Goal: Task Accomplishment & Management: Manage account settings

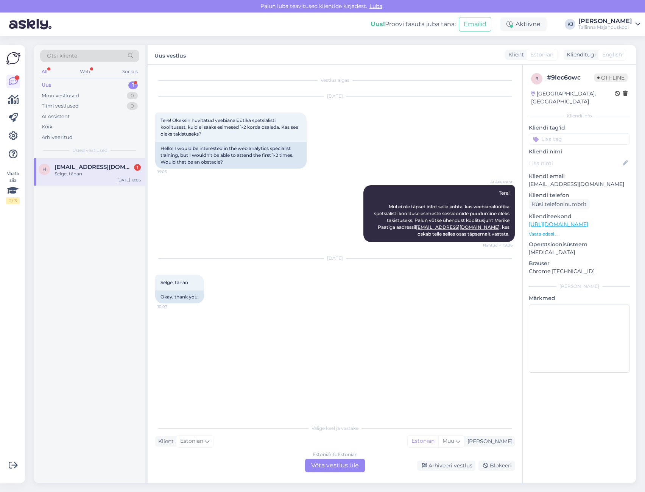
click at [274, 338] on div "Vestlus algas [DATE] Tere! Okeksin huvitatud veebianalüütika spetsialisti kooli…" at bounding box center [338, 242] width 367 height 341
click at [355, 467] on div "Estonian to Estonian Võta vestlus üle" at bounding box center [335, 466] width 60 height 14
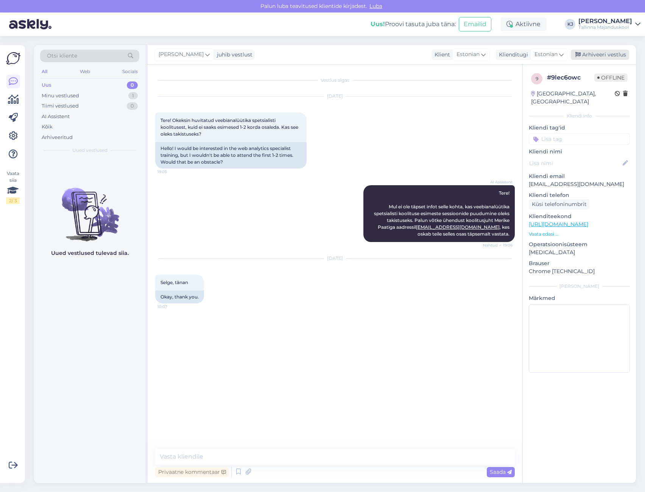
click at [602, 53] on div "Arhiveeri vestlus" at bounding box center [600, 55] width 58 height 10
click at [417, 367] on div "Vestlus algas [DATE] Tere! Okeksin huvitatud veebianalüütika spetsialisti kooli…" at bounding box center [338, 255] width 367 height 367
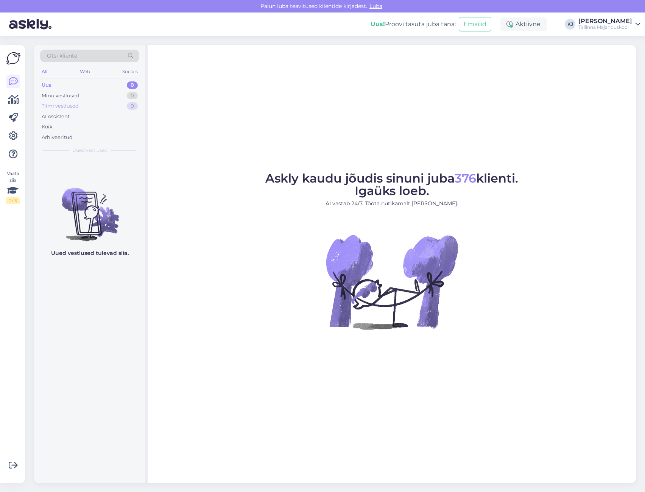
click at [115, 104] on div "Tiimi vestlused 0" at bounding box center [89, 106] width 99 height 11
